Goal: Task Accomplishment & Management: Complete application form

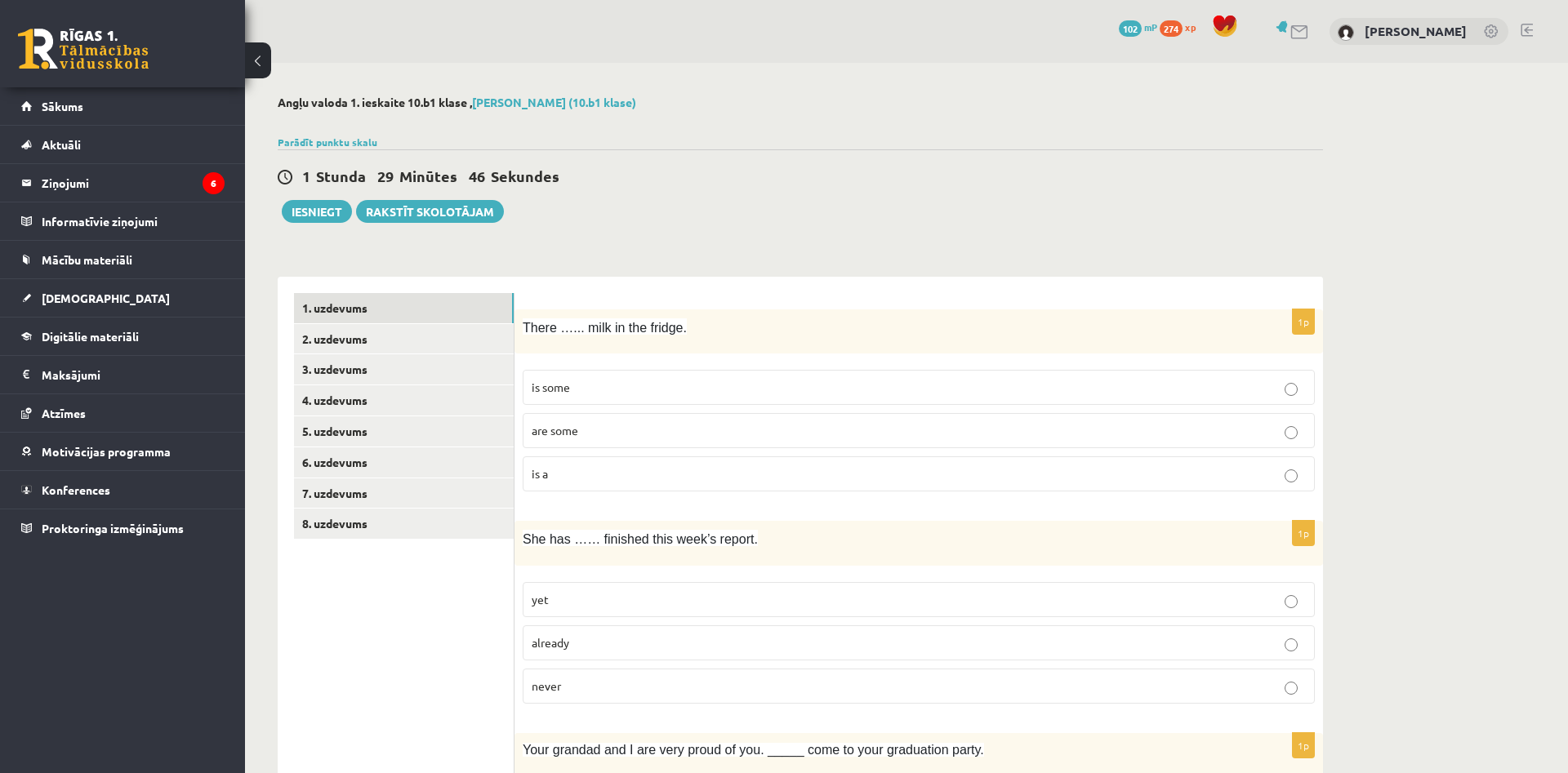
click at [441, 333] on link "2. uzdevums" at bounding box center [404, 339] width 220 height 31
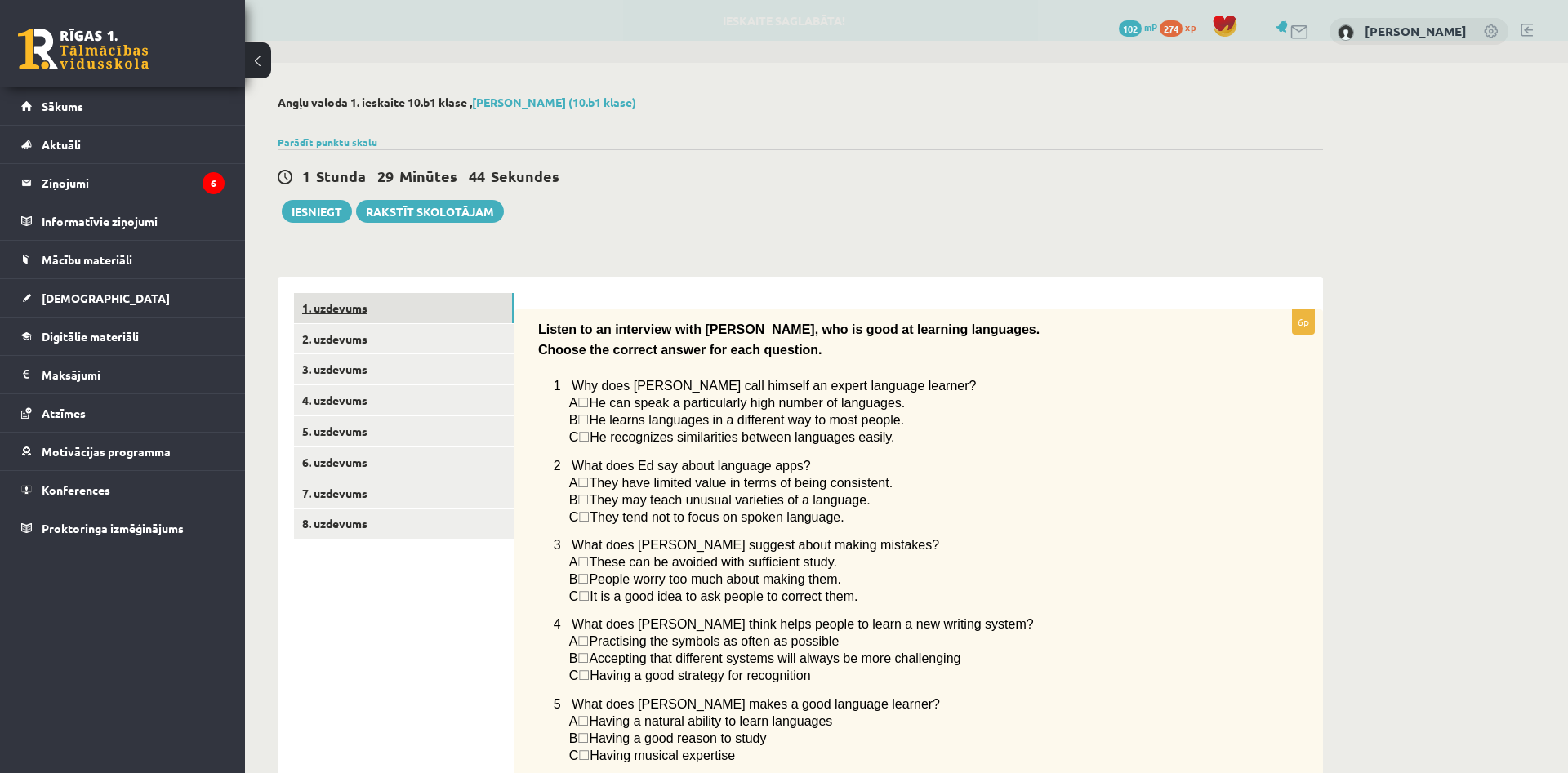
click at [394, 305] on link "1. uzdevums" at bounding box center [404, 309] width 220 height 31
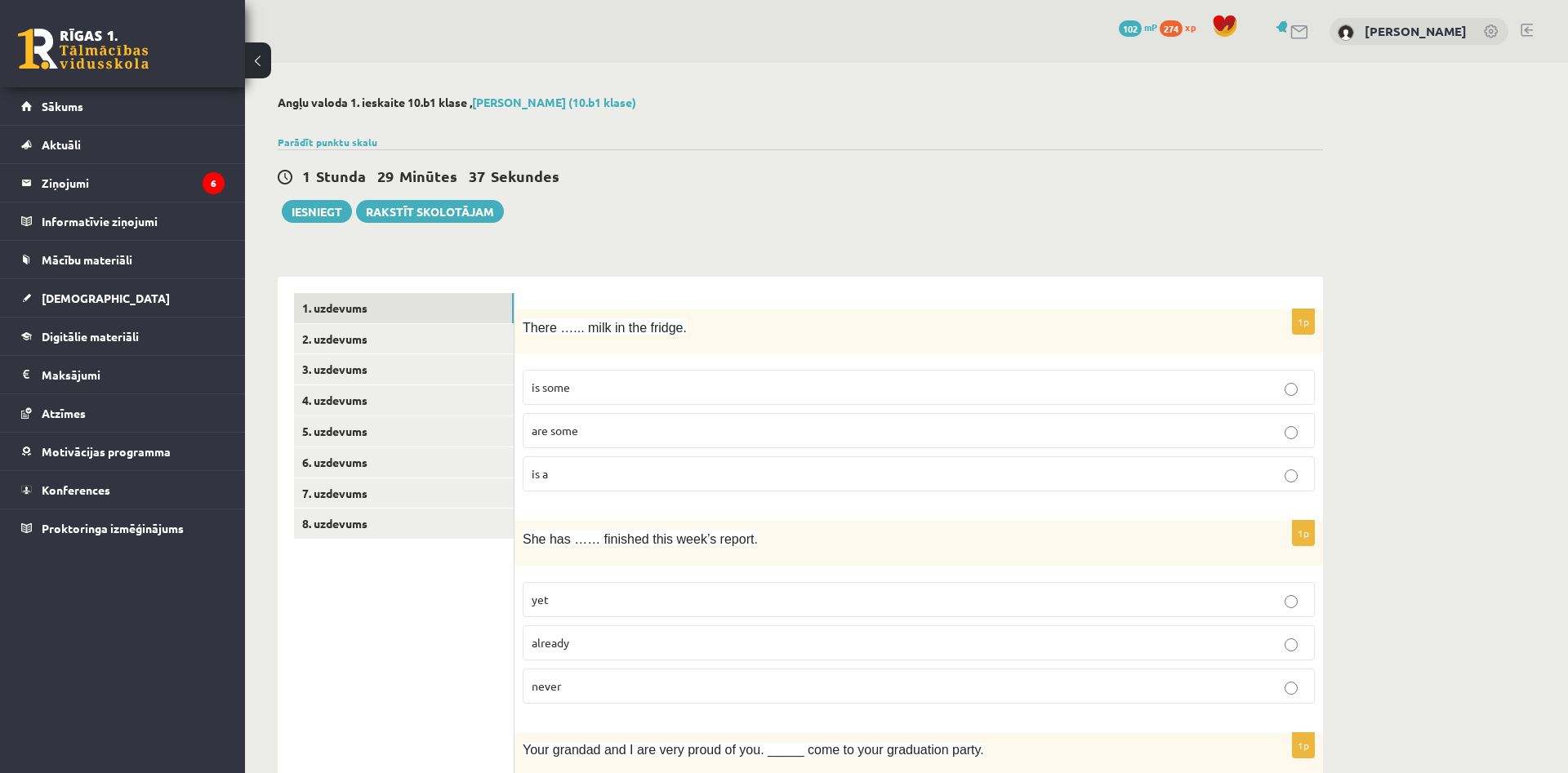
click at [563, 468] on p "is a" at bounding box center [919, 474] width 774 height 17
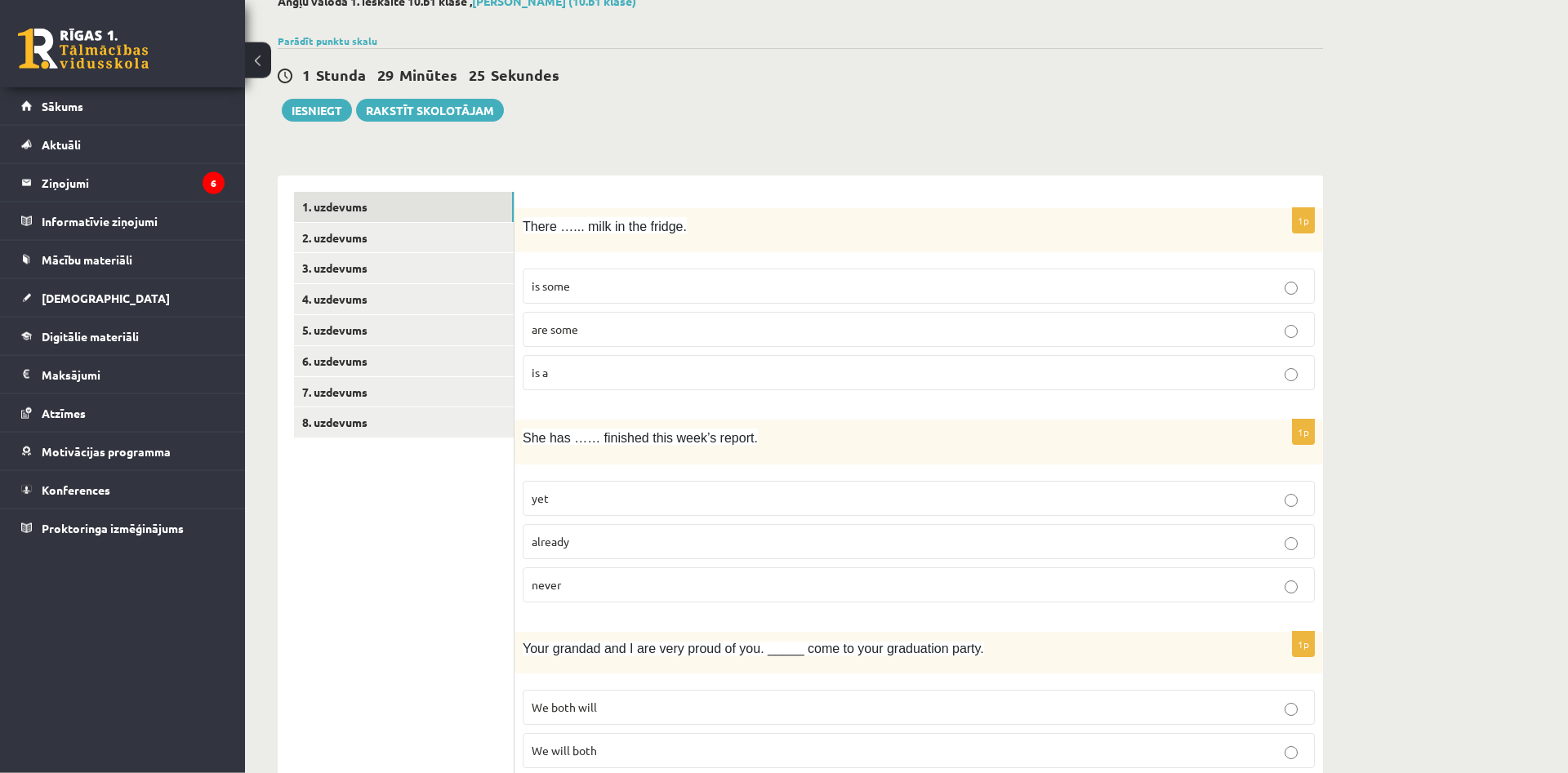
scroll to position [122, 0]
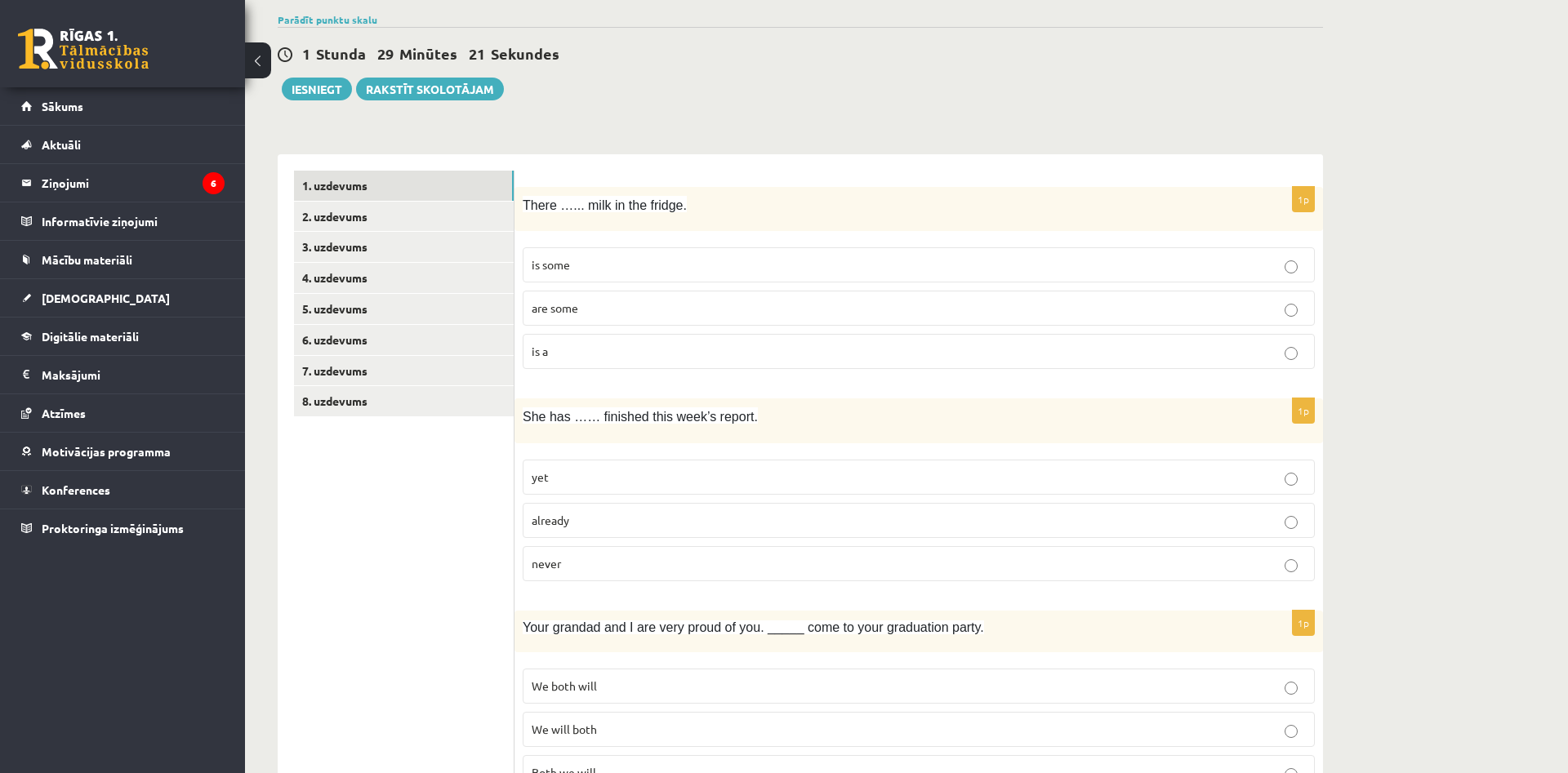
click at [544, 519] on span "already" at bounding box center [550, 520] width 37 height 14
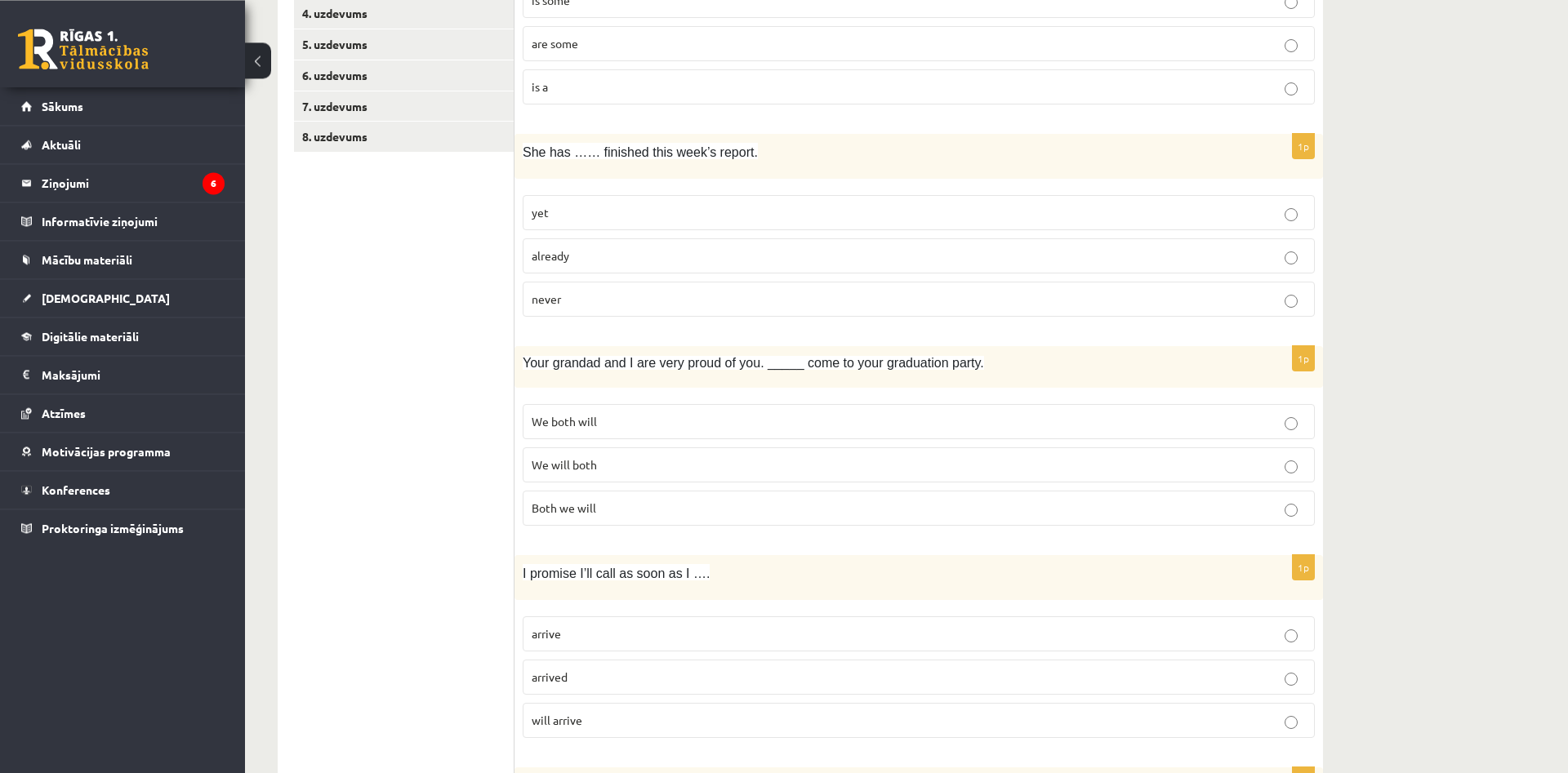
scroll to position [456, 0]
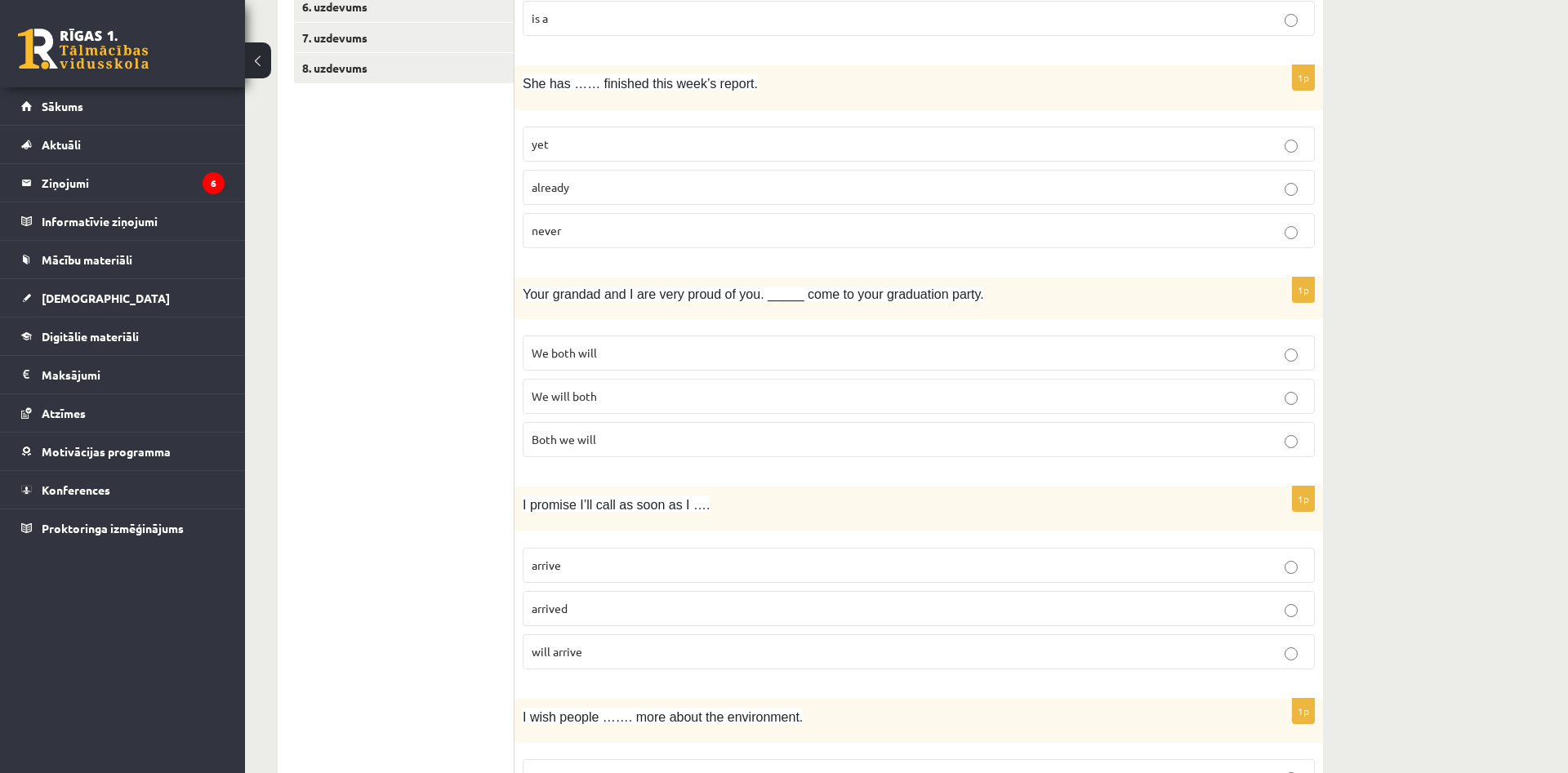
click at [585, 352] on span "We both will" at bounding box center [564, 352] width 65 height 14
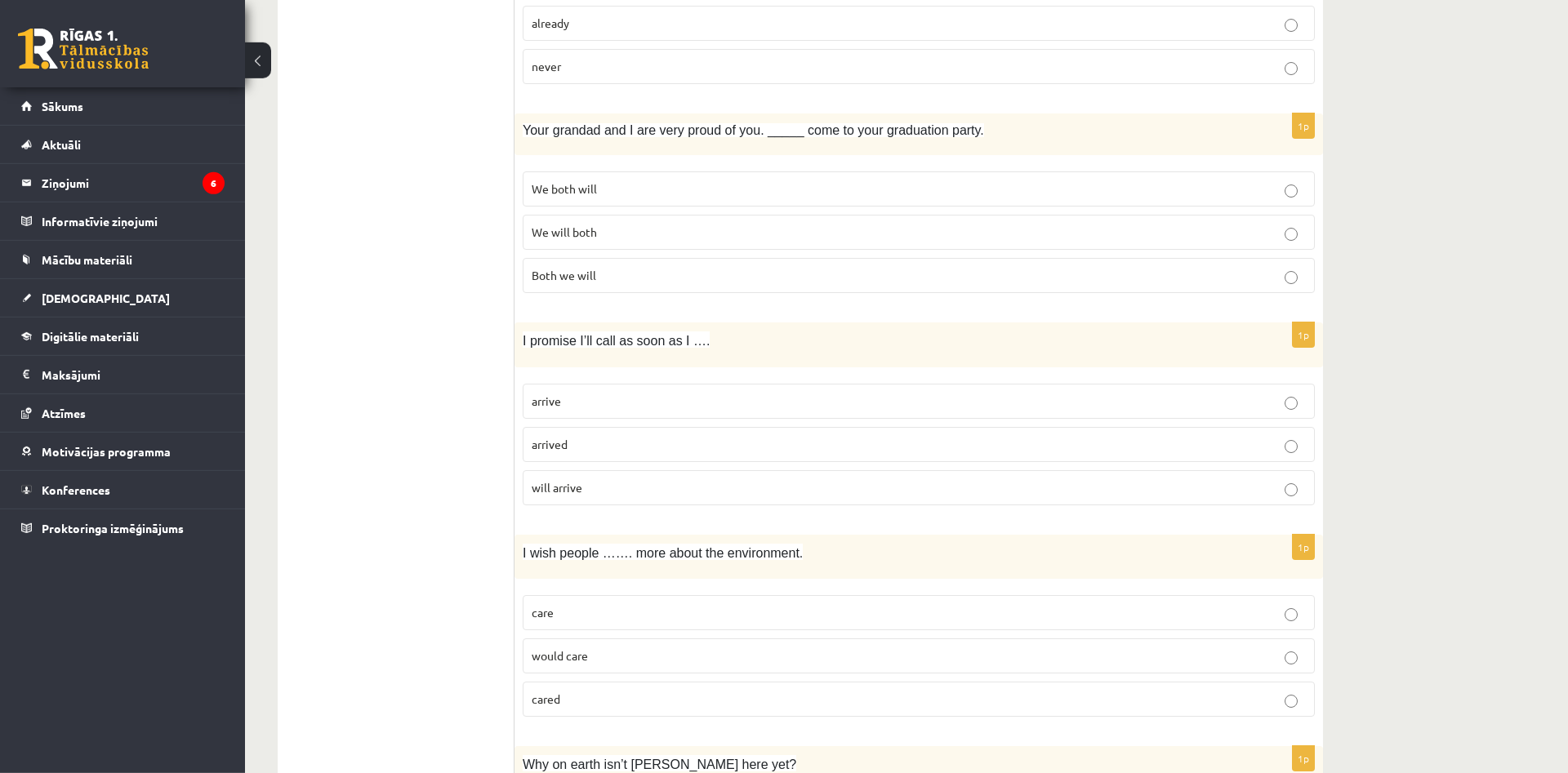
scroll to position [622, 0]
click at [607, 405] on p "arrive" at bounding box center [919, 398] width 774 height 17
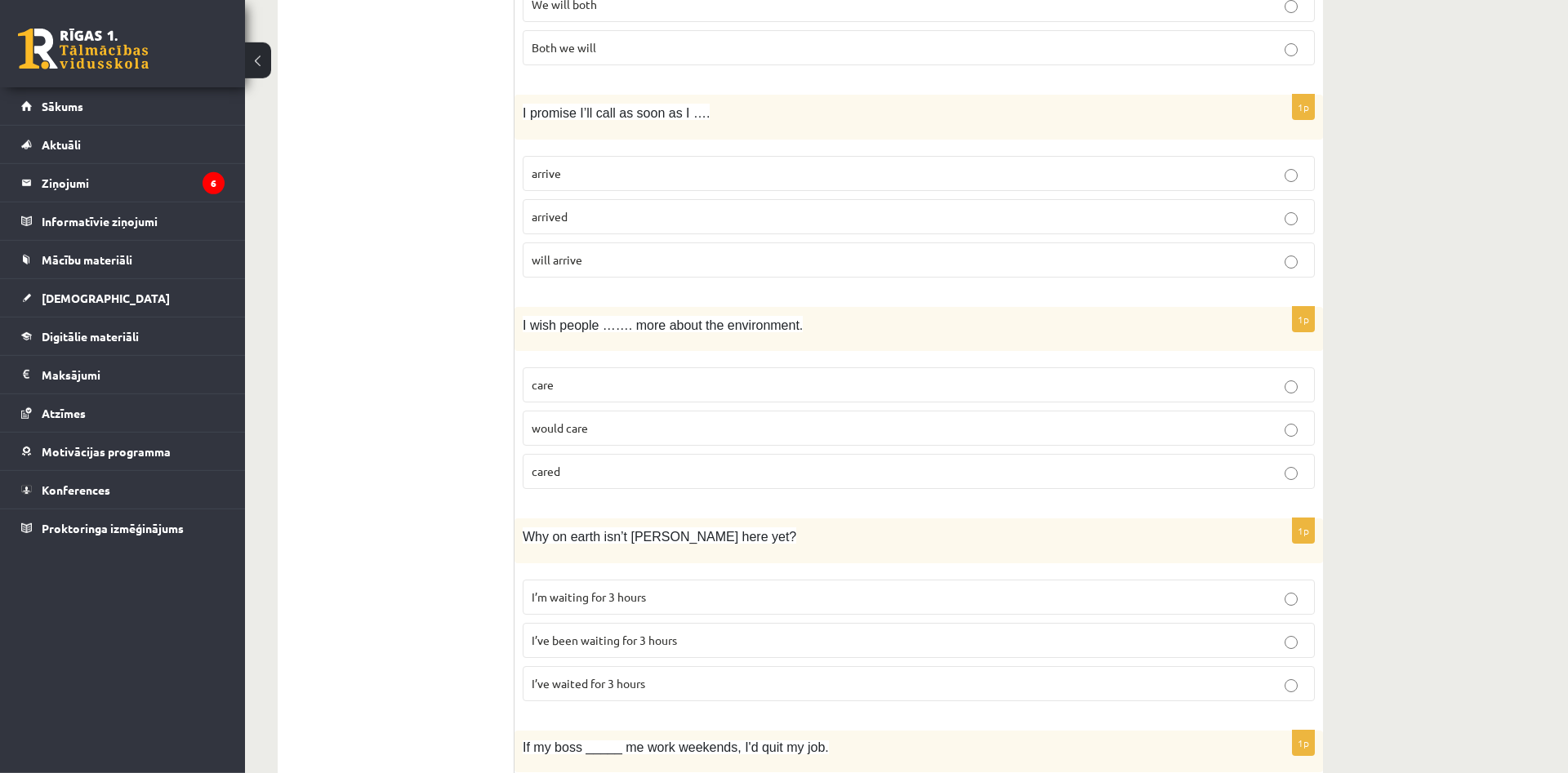
scroll to position [872, 0]
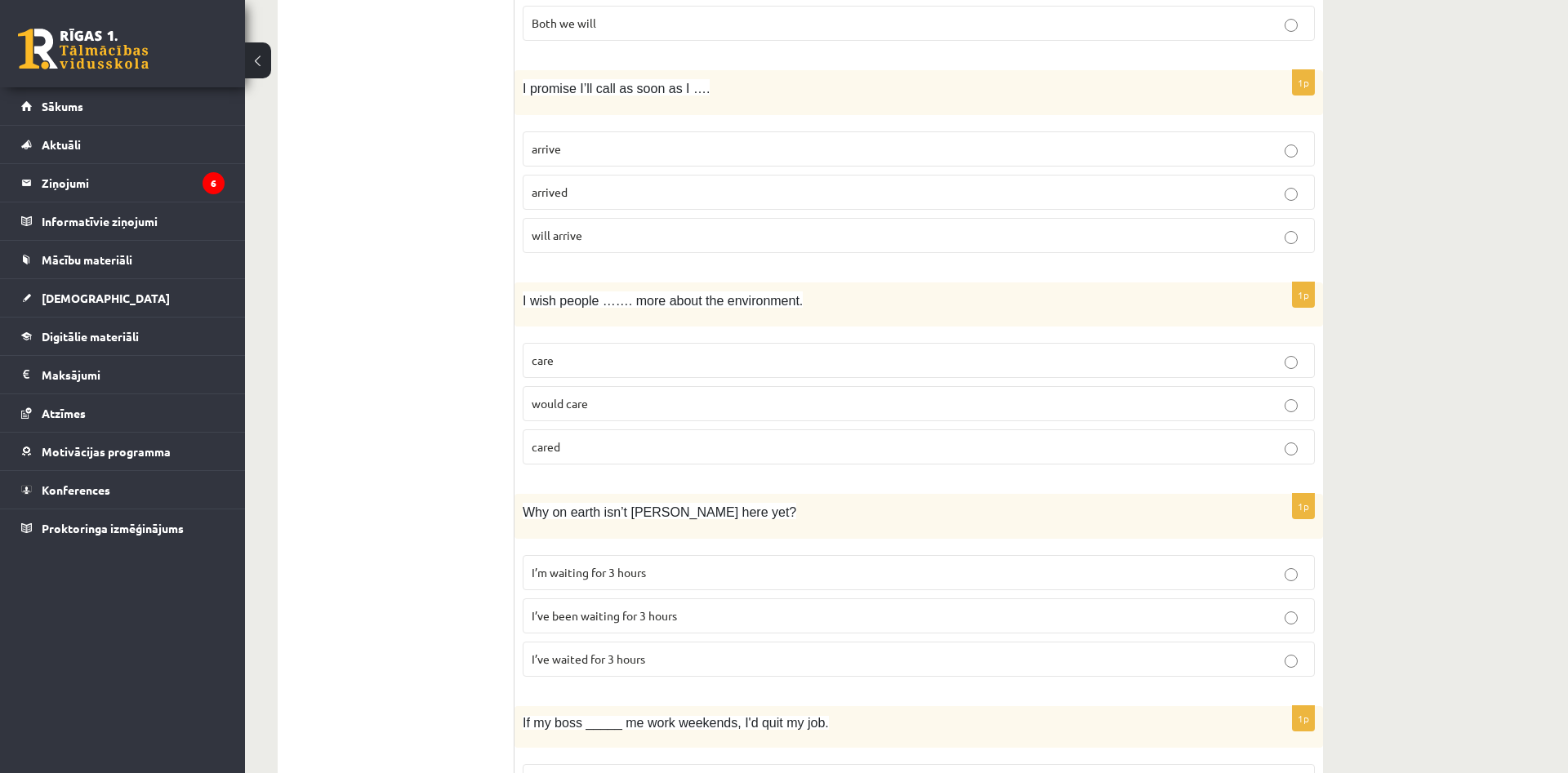
click at [607, 416] on label "would care" at bounding box center [919, 403] width 793 height 35
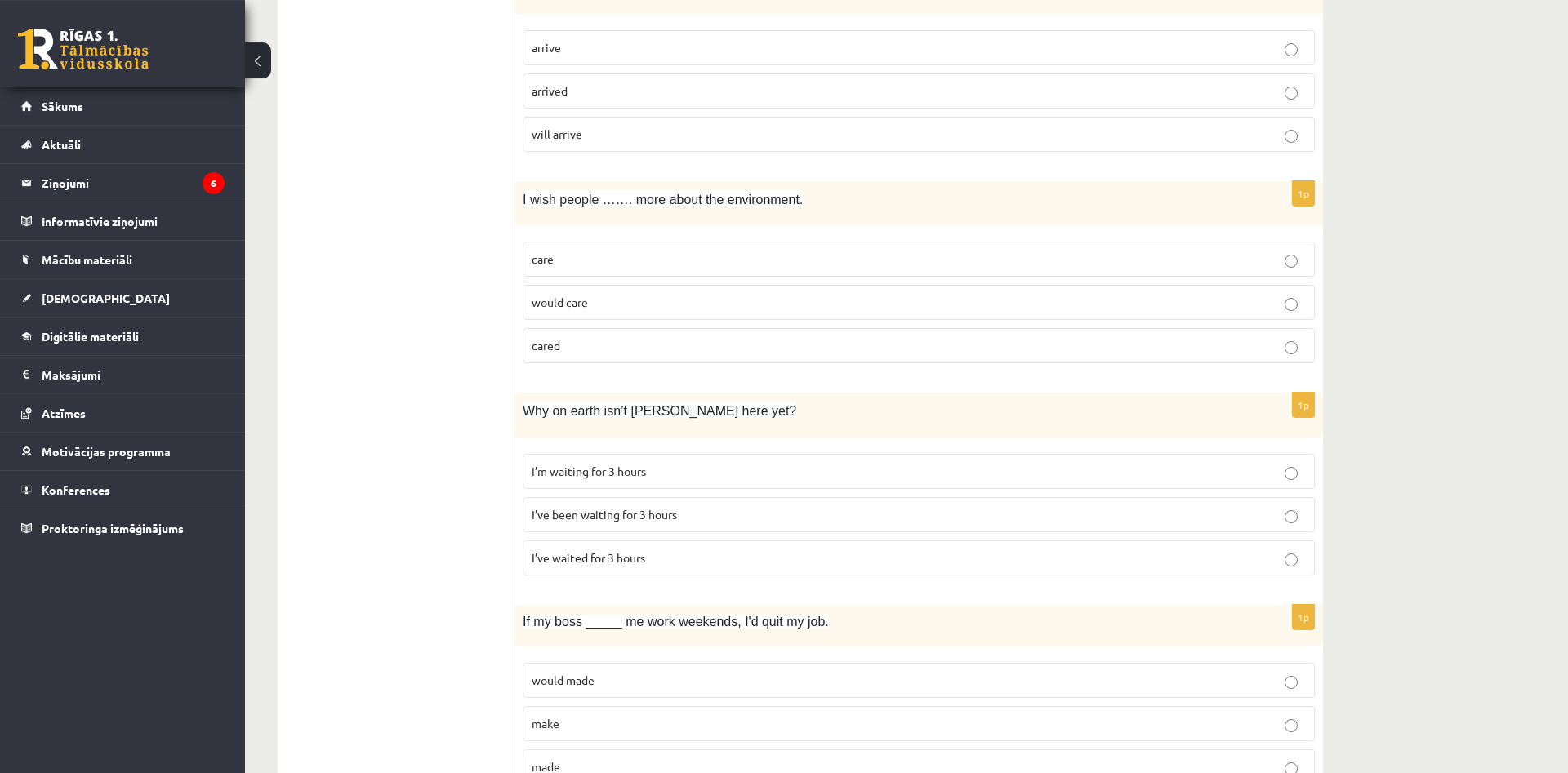
scroll to position [1039, 0]
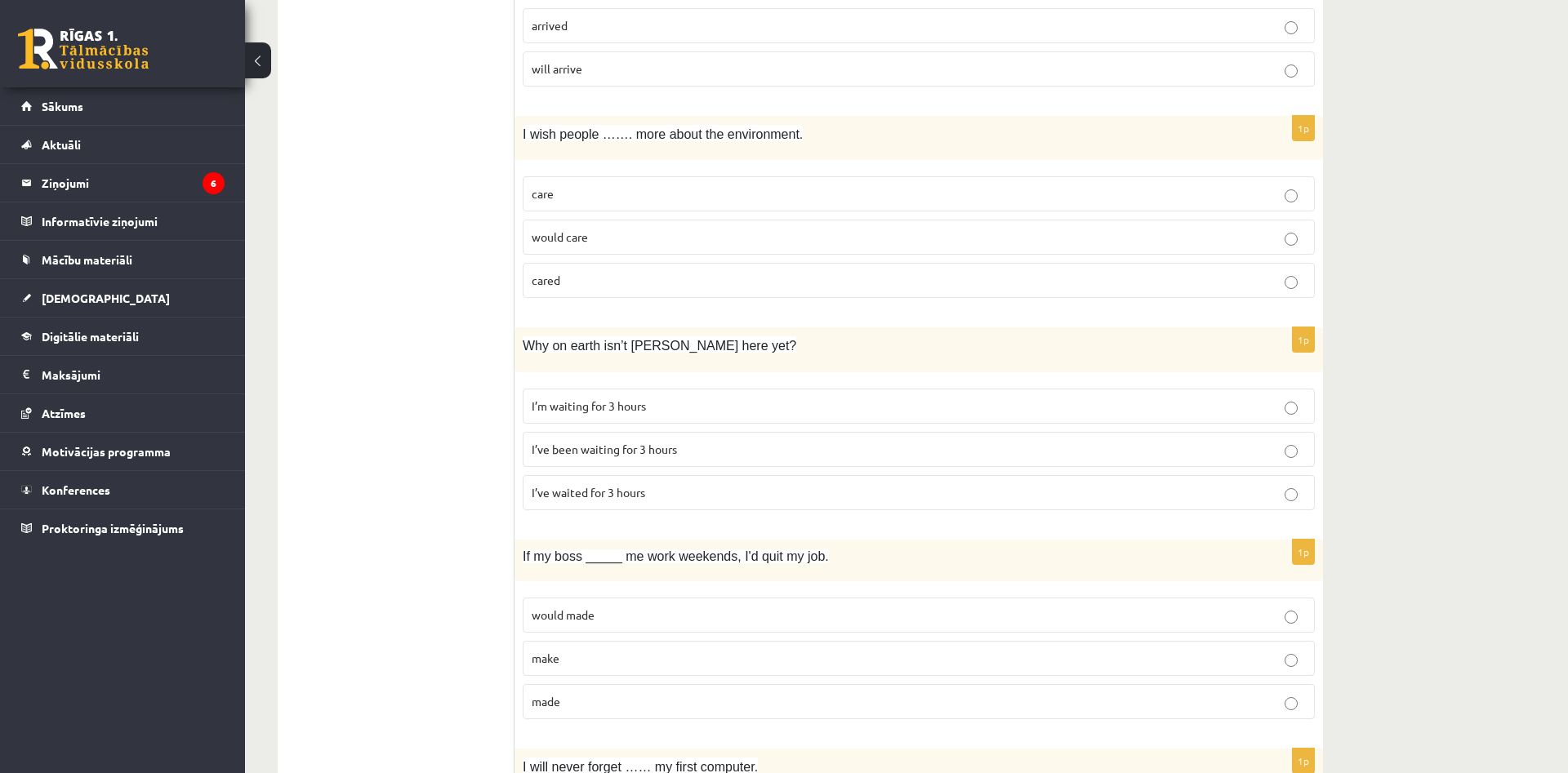
click at [707, 437] on label "I’ve been waiting for 3 hours" at bounding box center [919, 449] width 793 height 35
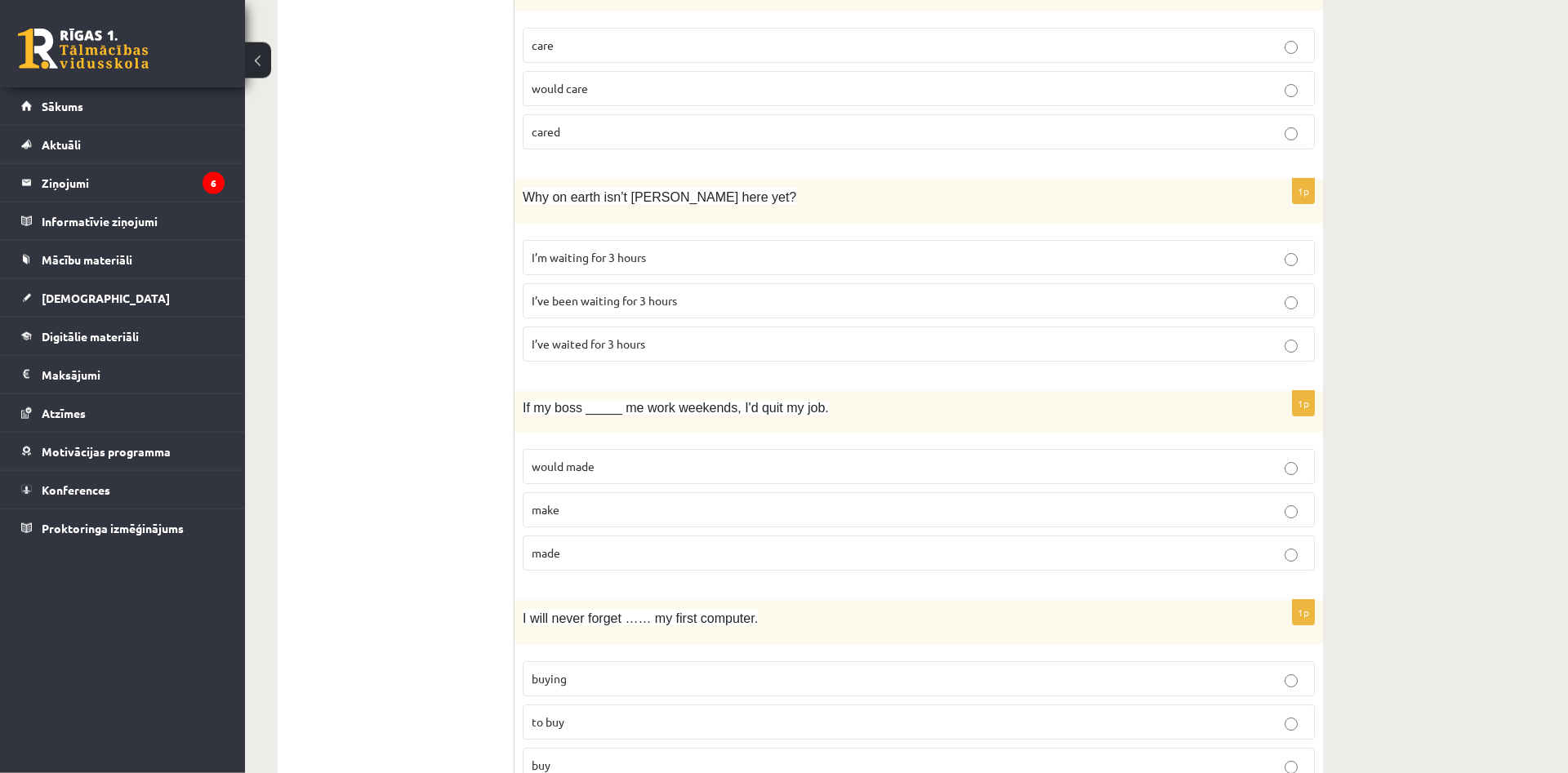
scroll to position [1205, 0]
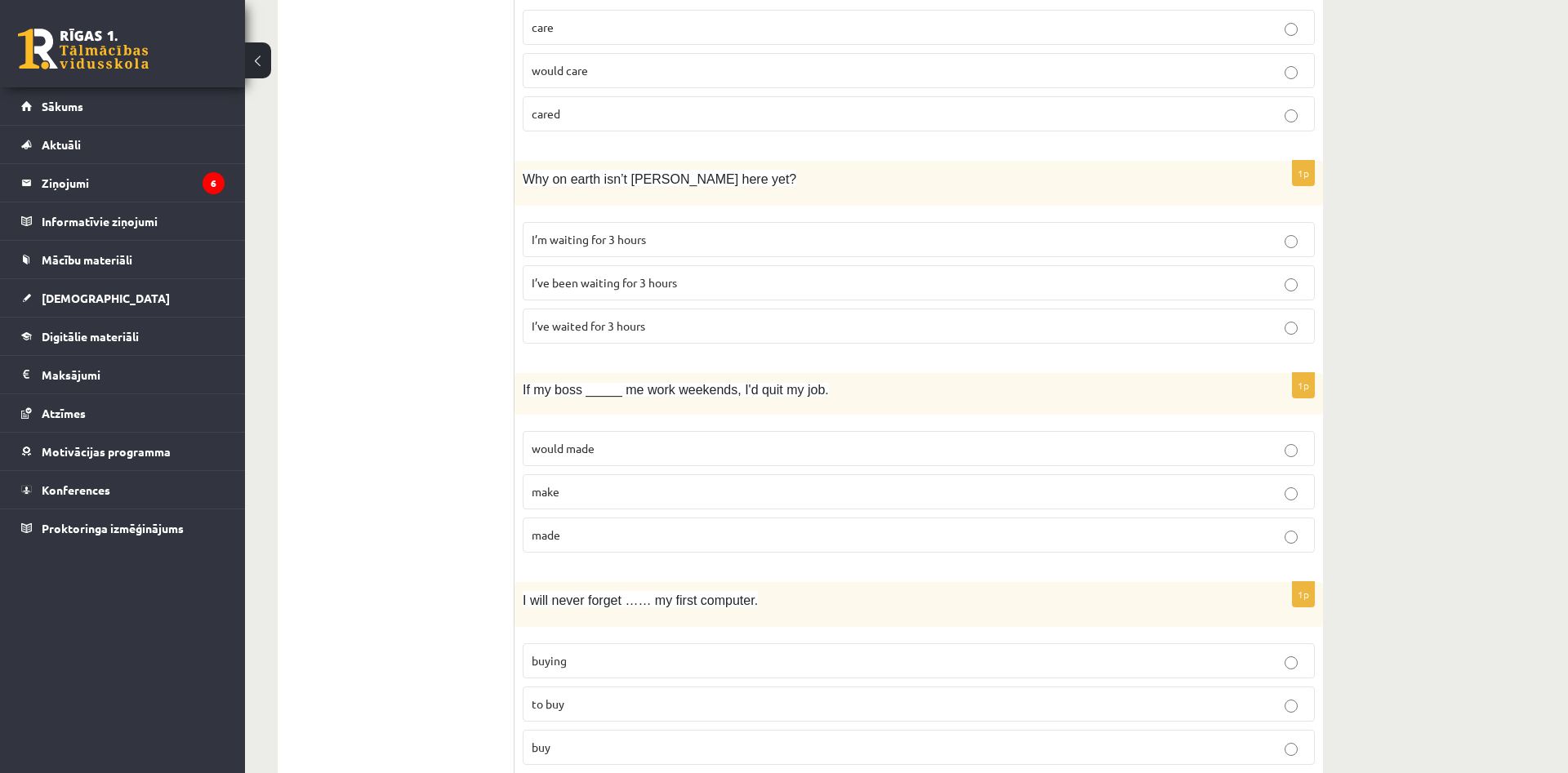
click at [604, 539] on p "made" at bounding box center [919, 535] width 774 height 17
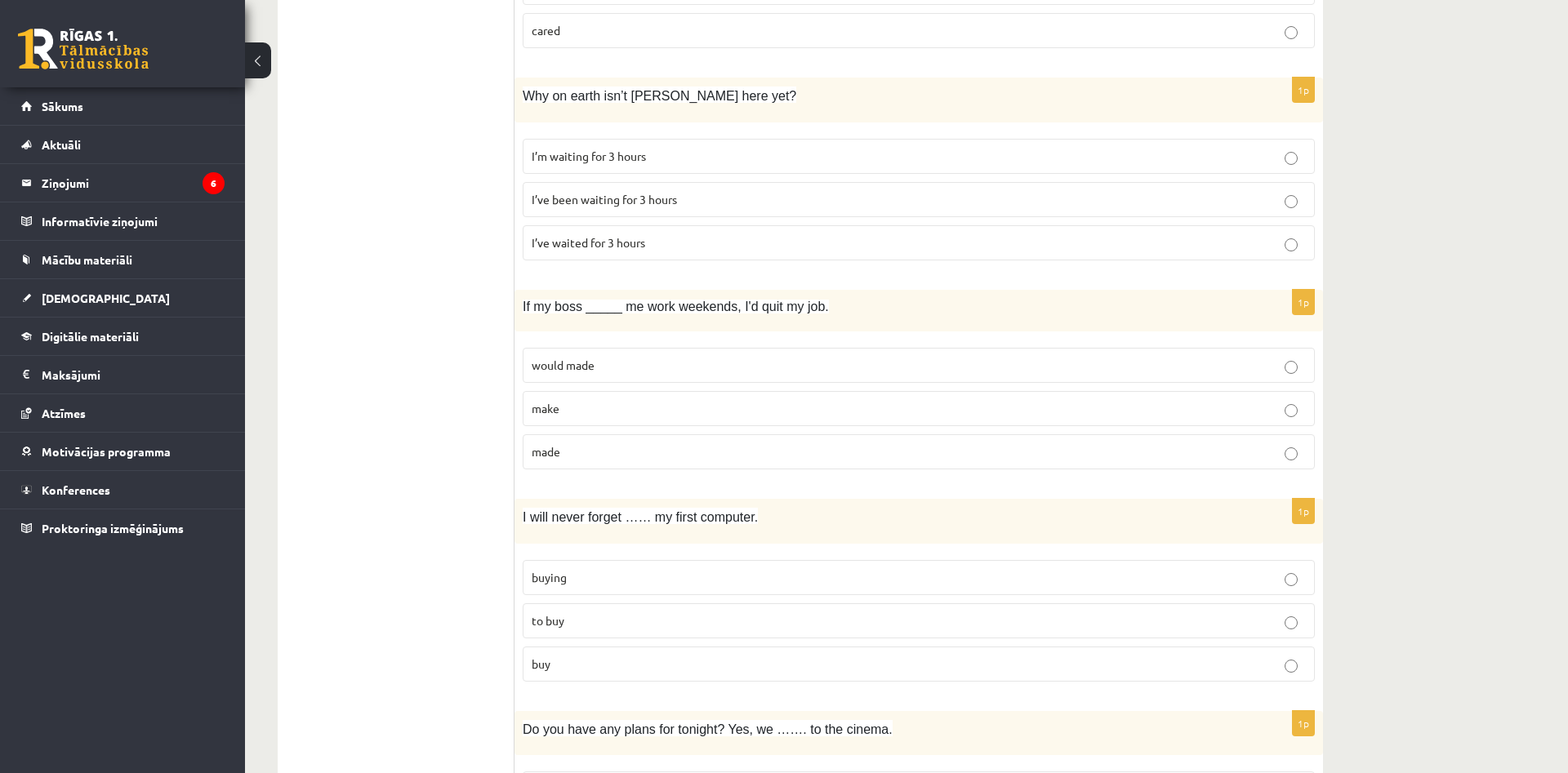
scroll to position [1371, 0]
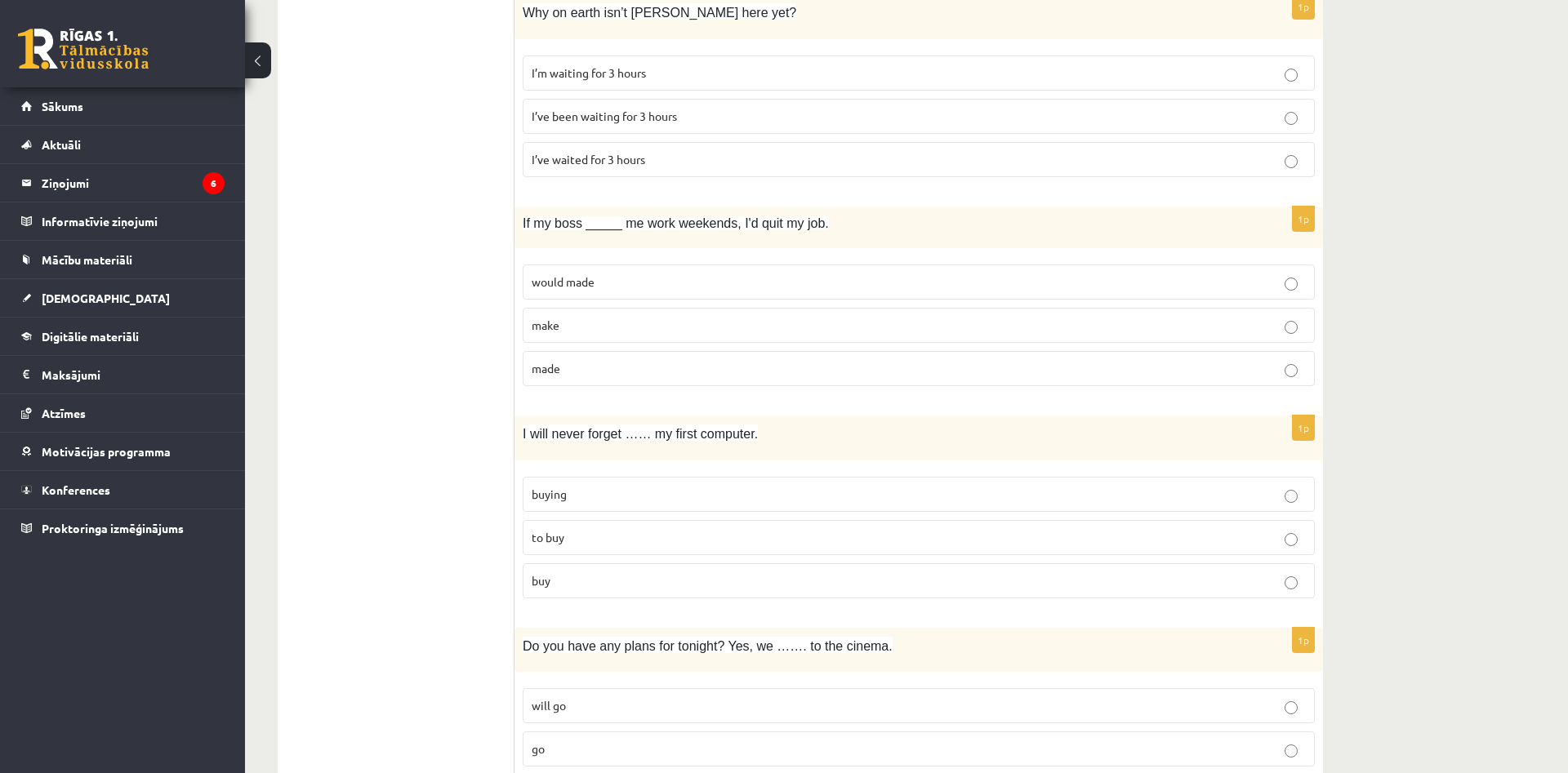
click at [602, 483] on label "buying" at bounding box center [919, 494] width 793 height 35
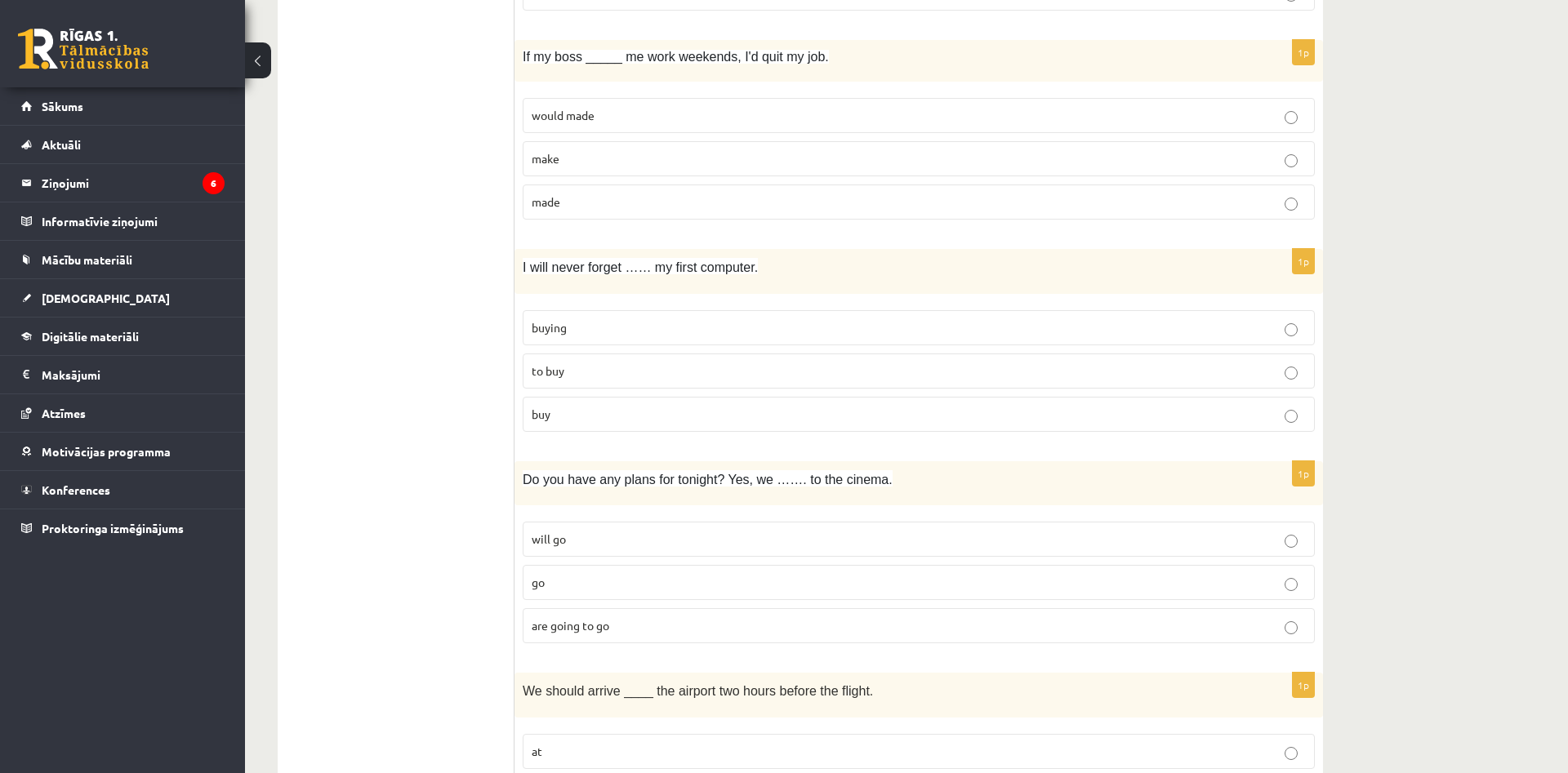
scroll to position [1621, 0]
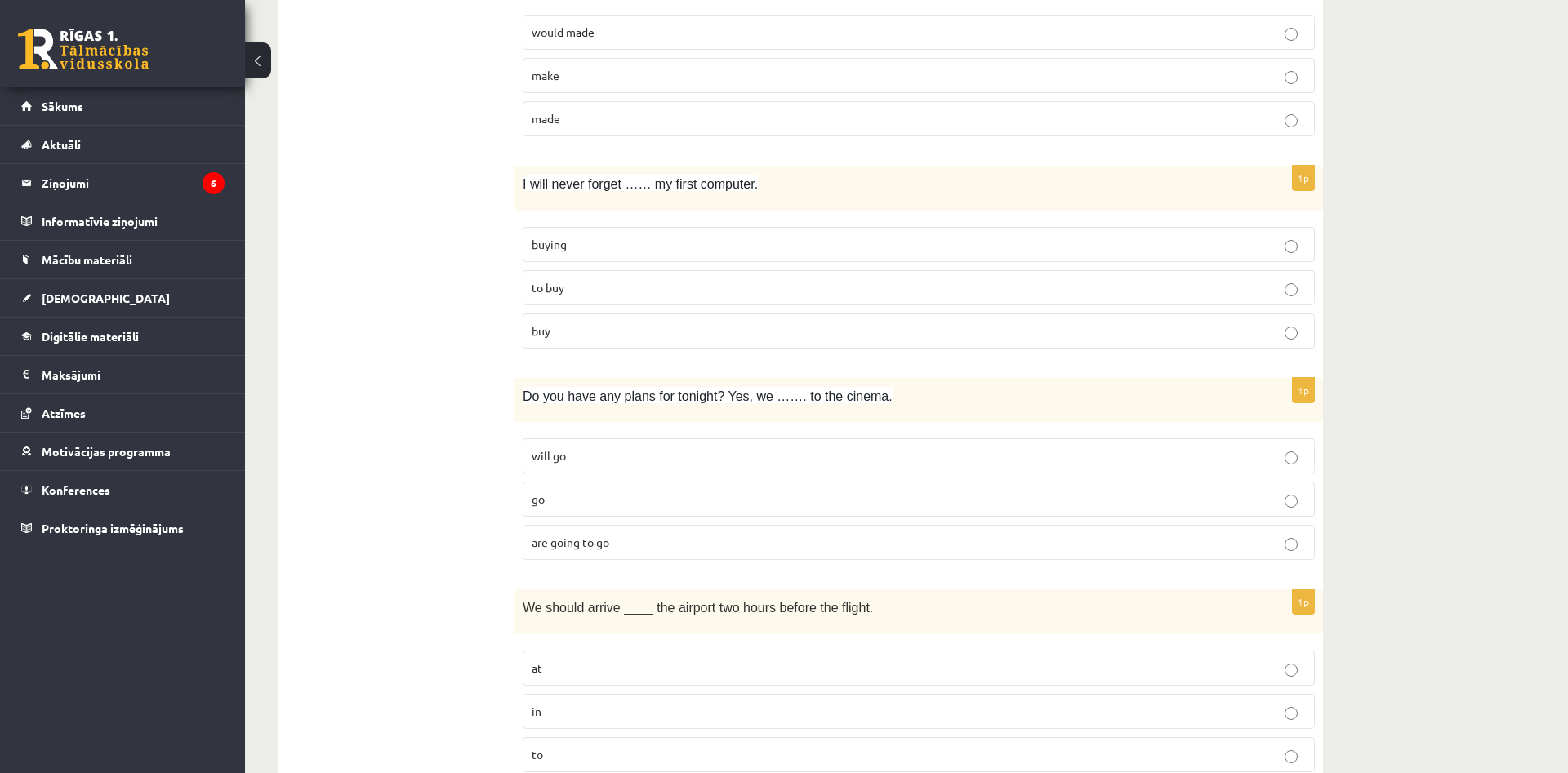
click at [565, 545] on span "are going to go" at bounding box center [570, 542] width 77 height 14
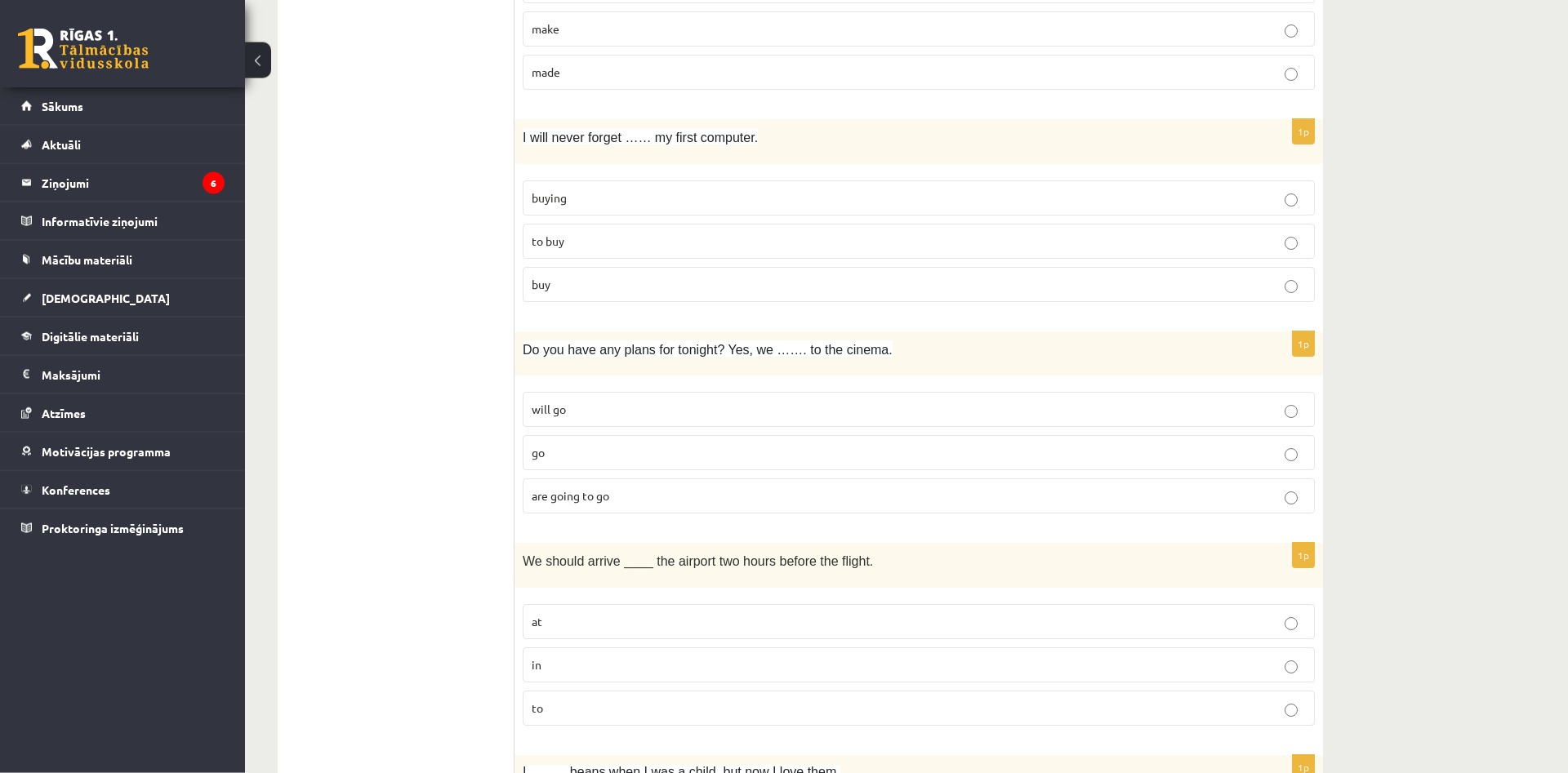
scroll to position [1705, 0]
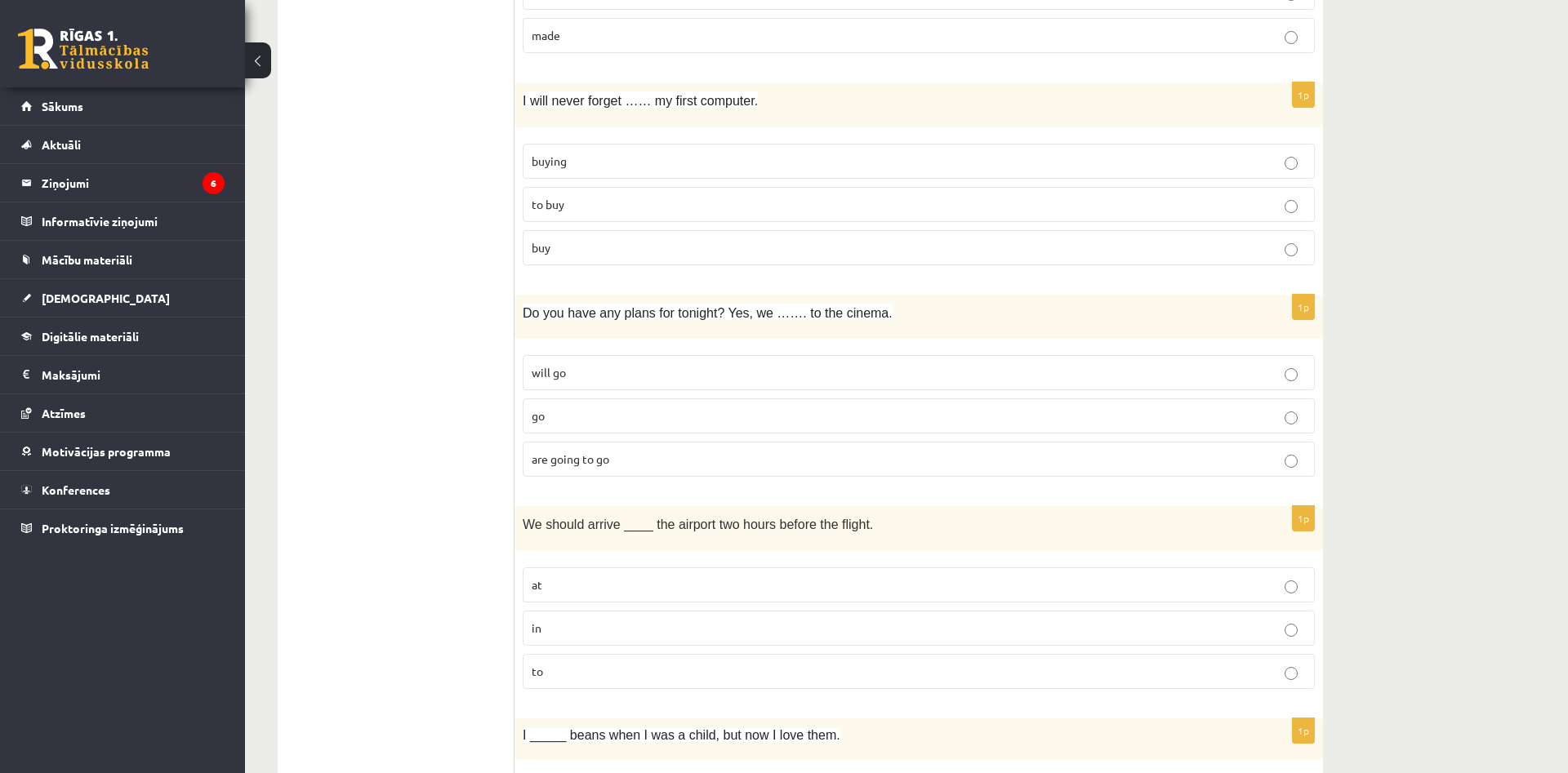
click at [578, 356] on fieldset "will go go are going to go" at bounding box center [919, 414] width 793 height 135
click at [563, 376] on span "will go" at bounding box center [549, 372] width 34 height 14
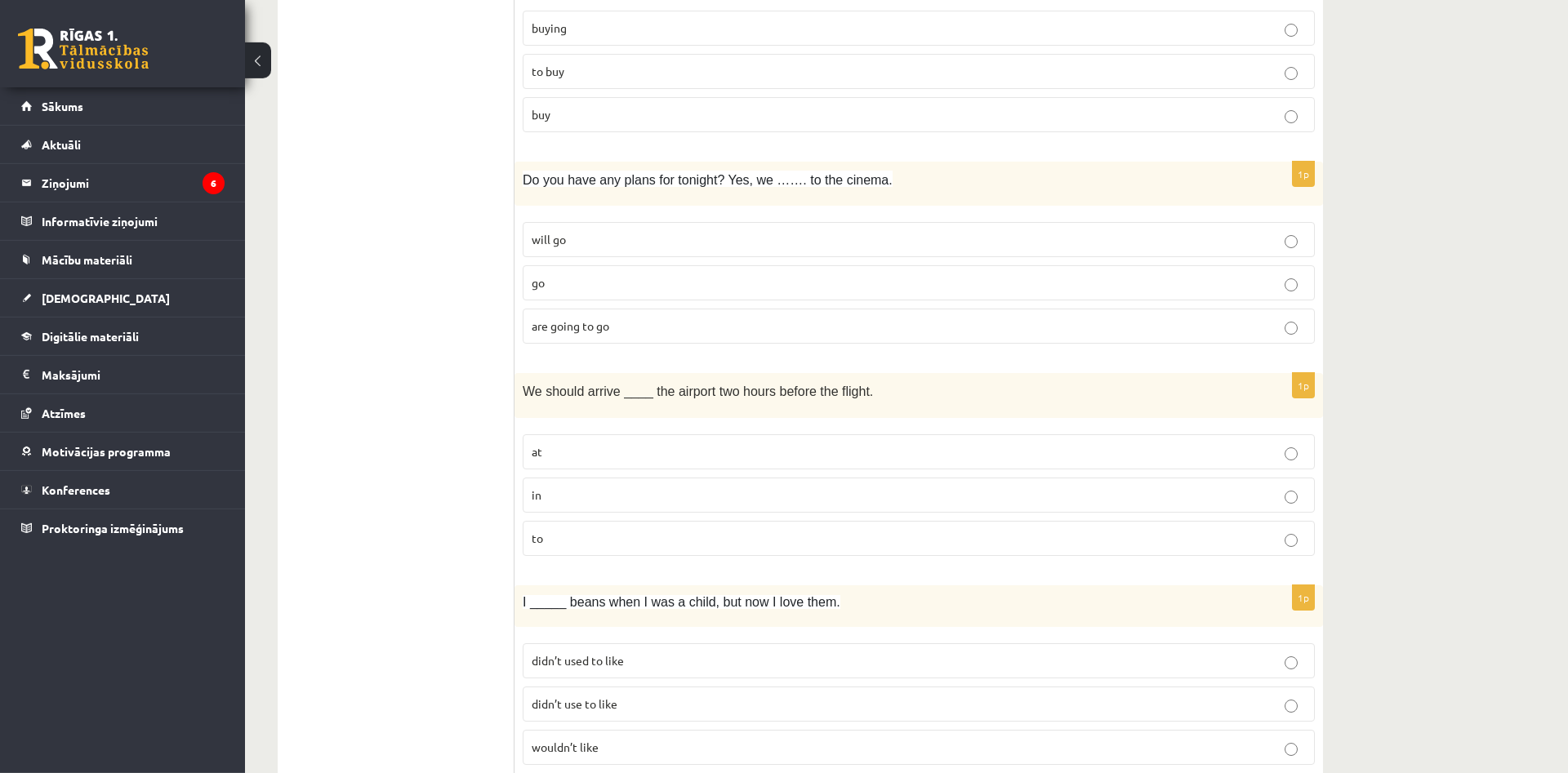
scroll to position [1871, 0]
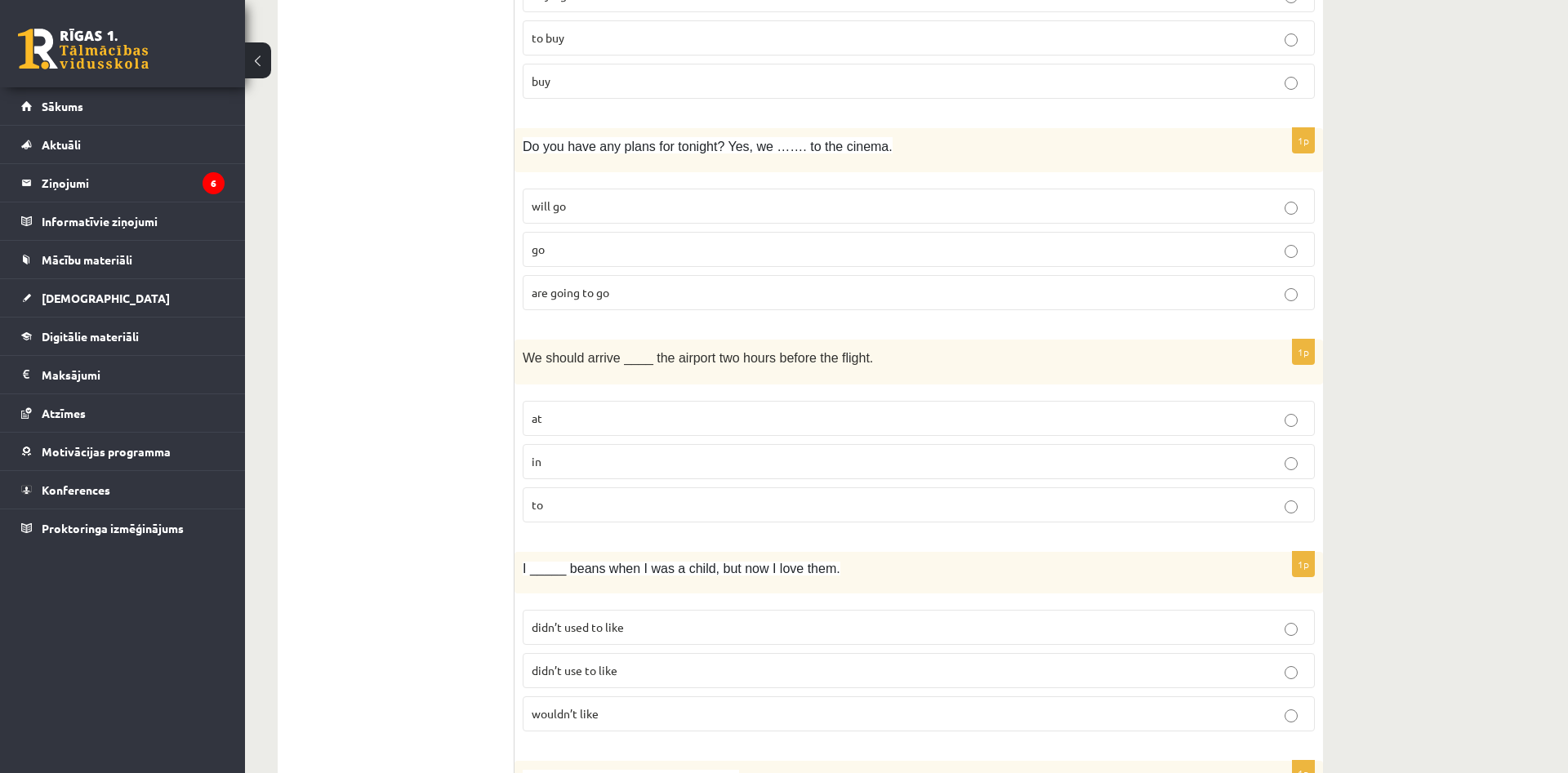
click at [547, 505] on p "to" at bounding box center [919, 505] width 774 height 17
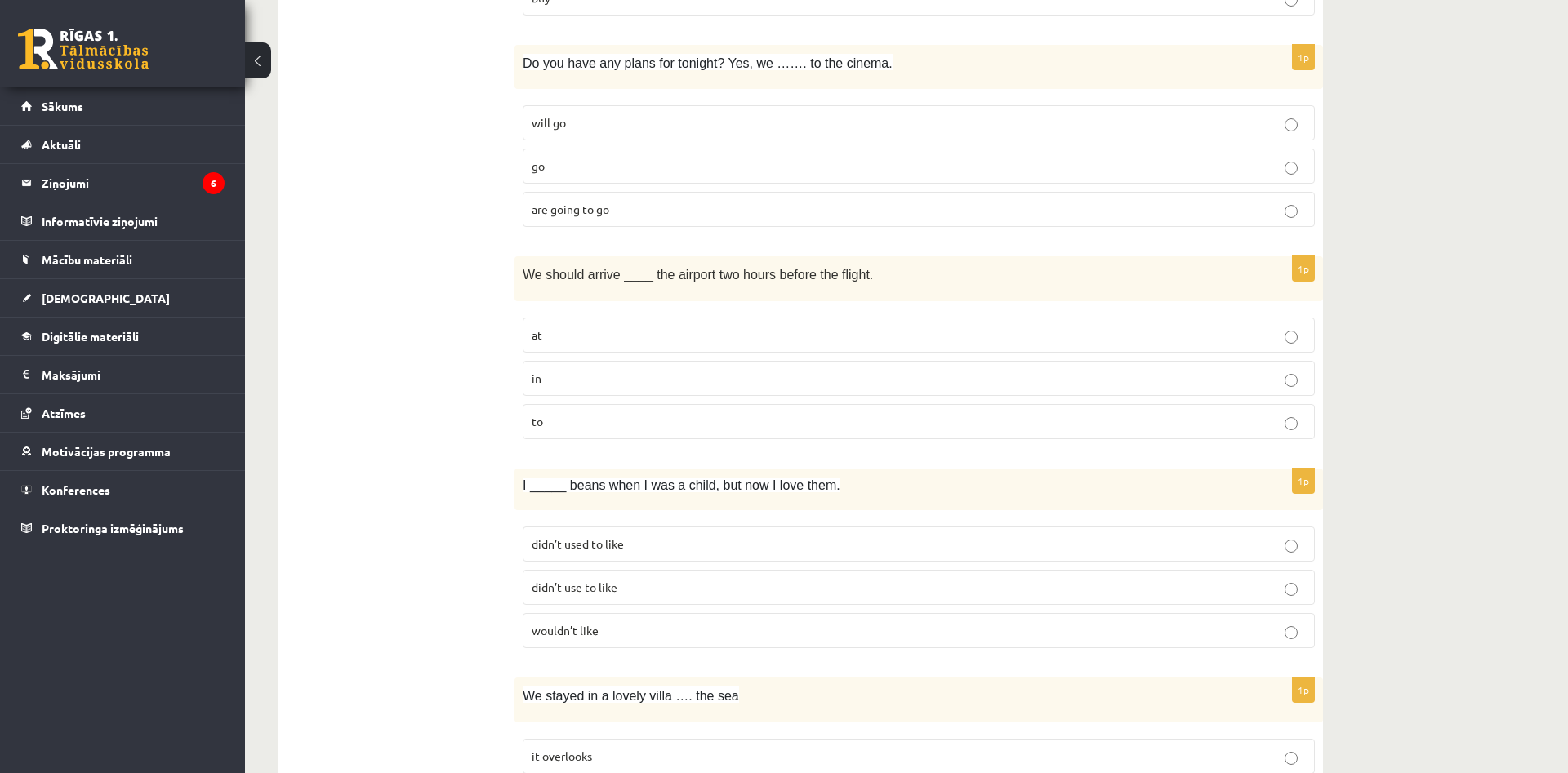
click at [571, 548] on span "didn’t used to like" at bounding box center [577, 543] width 93 height 14
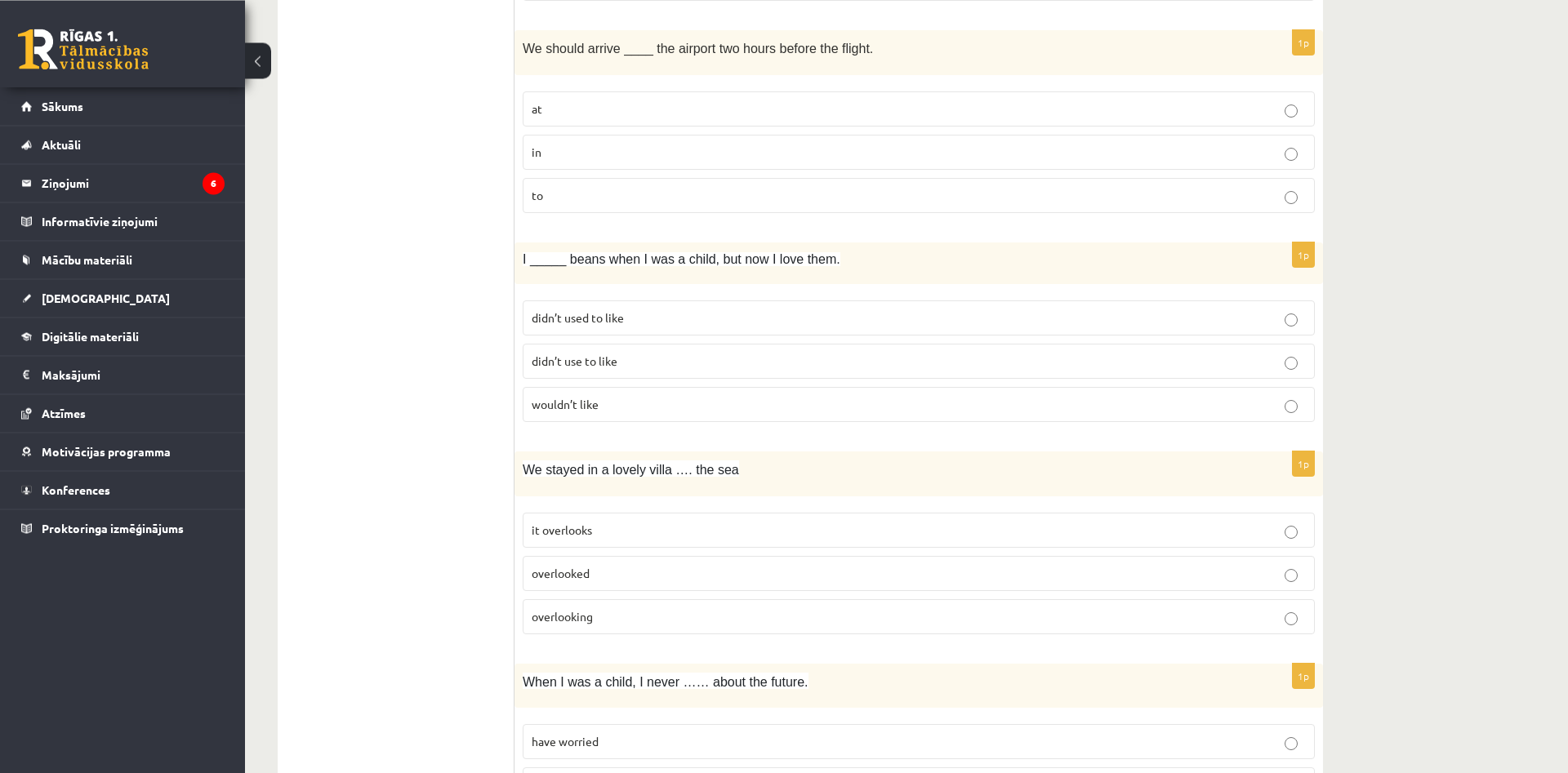
scroll to position [2204, 0]
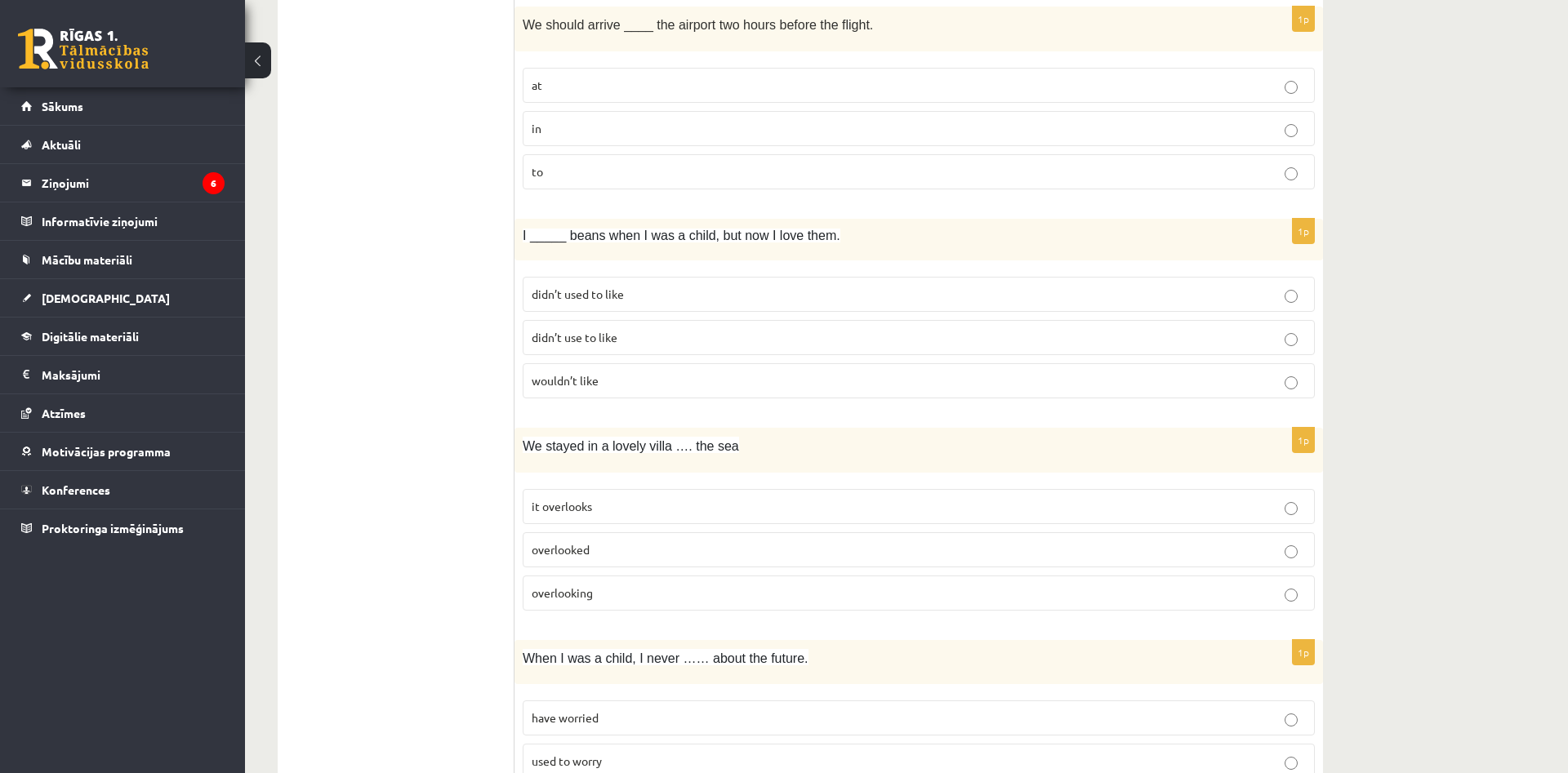
click at [599, 506] on p "it overlooks" at bounding box center [919, 506] width 774 height 17
